Goal: Information Seeking & Learning: Learn about a topic

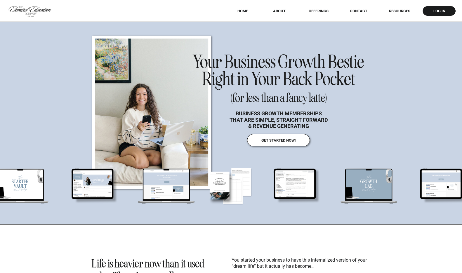
click at [254, 10] on nav "offerings" at bounding box center [318, 11] width 37 height 4
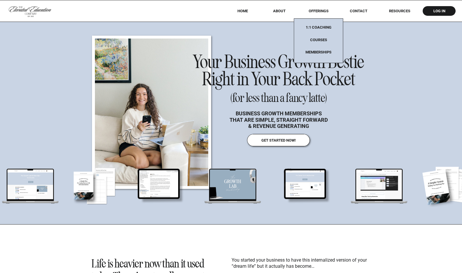
click at [254, 39] on nav "Courses" at bounding box center [318, 42] width 37 height 8
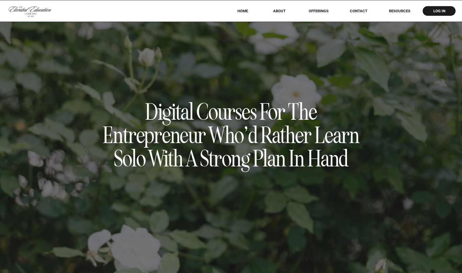
drag, startPoint x: 0, startPoint y: 0, endPoint x: 322, endPoint y: 12, distance: 322.0
click at [322, 12] on nav "offerings" at bounding box center [318, 11] width 37 height 4
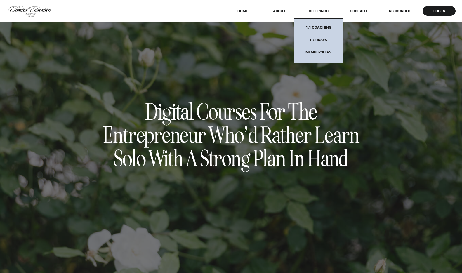
click at [318, 26] on nav "1:1 coaching" at bounding box center [318, 29] width 37 height 8
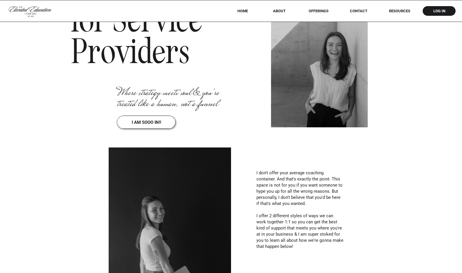
scroll to position [170, 0]
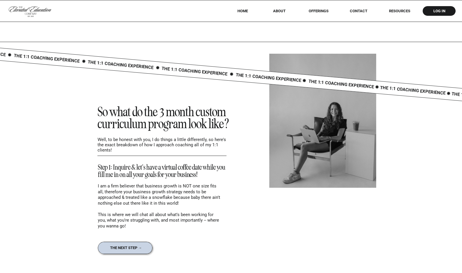
scroll to position [2382, 0]
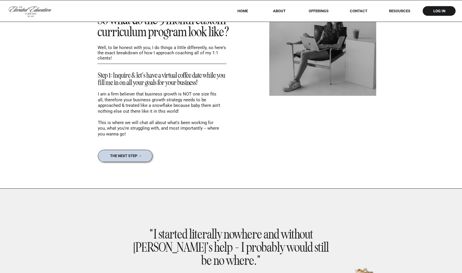
click at [123, 159] on div at bounding box center [125, 156] width 55 height 12
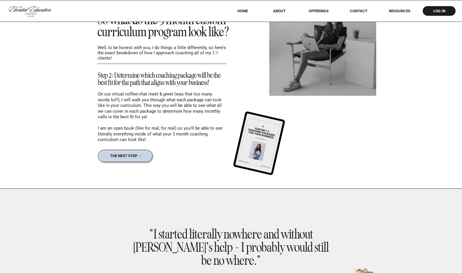
click at [142, 153] on div at bounding box center [125, 156] width 55 height 12
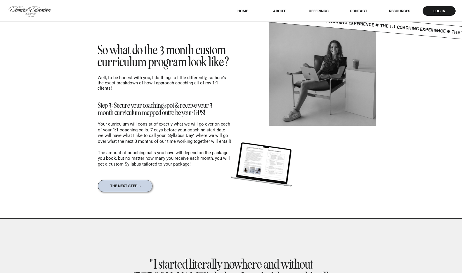
scroll to position [2347, 0]
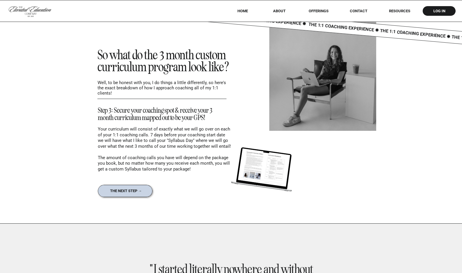
click at [132, 190] on nav "the next step →" at bounding box center [126, 191] width 43 height 4
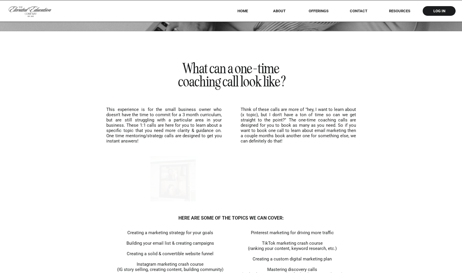
scroll to position [3893, 0]
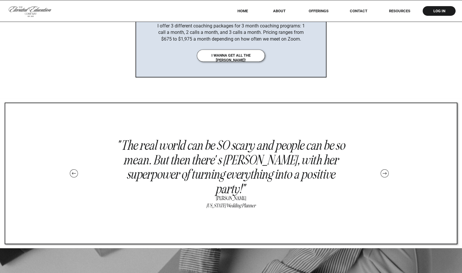
scroll to position [3359, 0]
